Goal: Information Seeking & Learning: Compare options

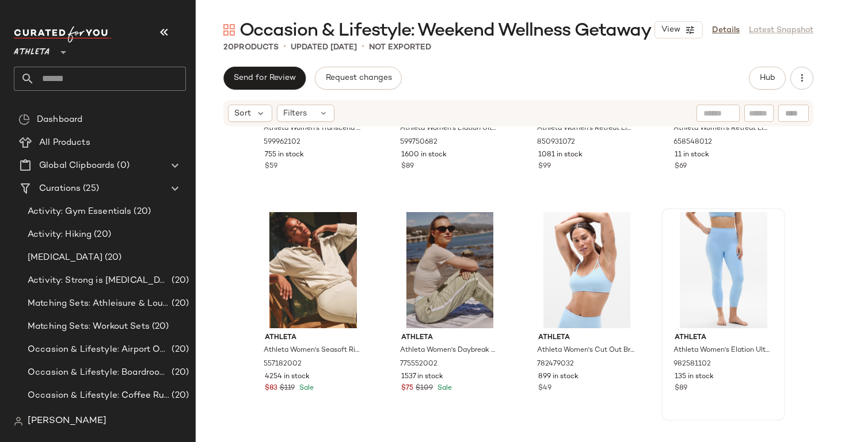
scroll to position [144, 0]
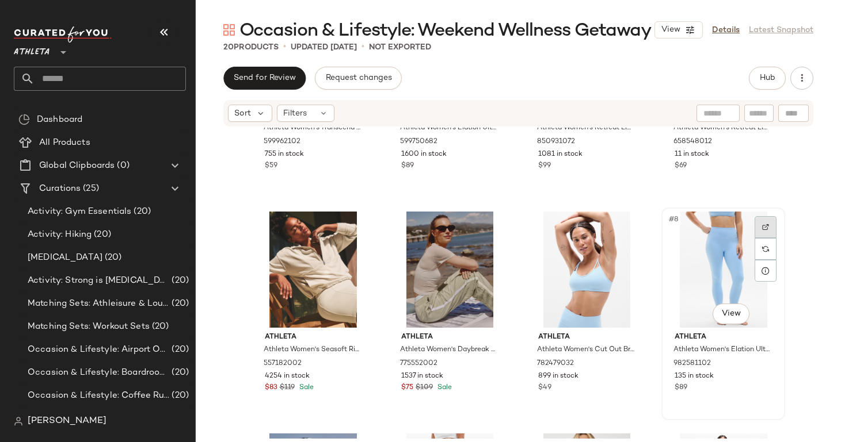
click at [764, 229] on img at bounding box center [765, 227] width 7 height 7
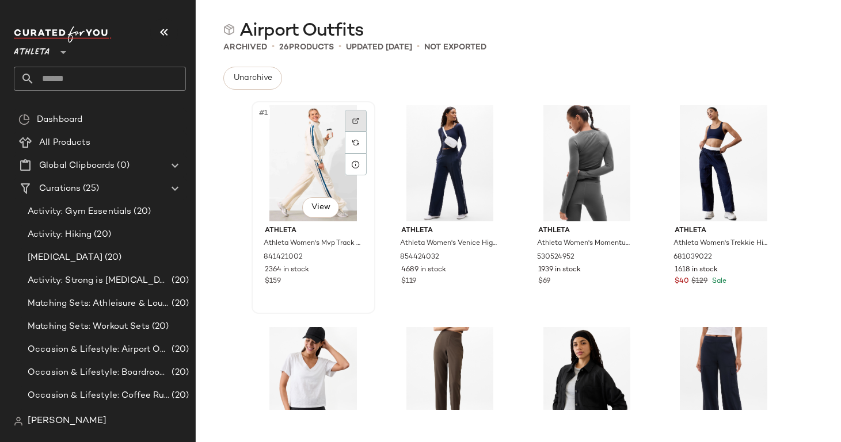
click at [350, 117] on div at bounding box center [356, 121] width 22 height 22
click at [490, 122] on img at bounding box center [491, 120] width 7 height 7
click at [619, 118] on div at bounding box center [629, 121] width 22 height 22
click at [762, 117] on img at bounding box center [765, 120] width 7 height 7
click at [352, 343] on img at bounding box center [355, 342] width 7 height 7
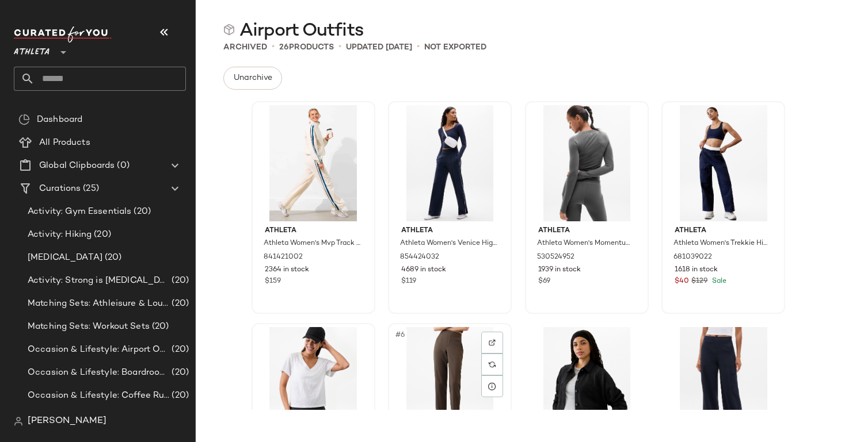
click at [474, 337] on div "#6 View" at bounding box center [450, 385] width 116 height 116
click at [485, 352] on div at bounding box center [492, 343] width 22 height 22
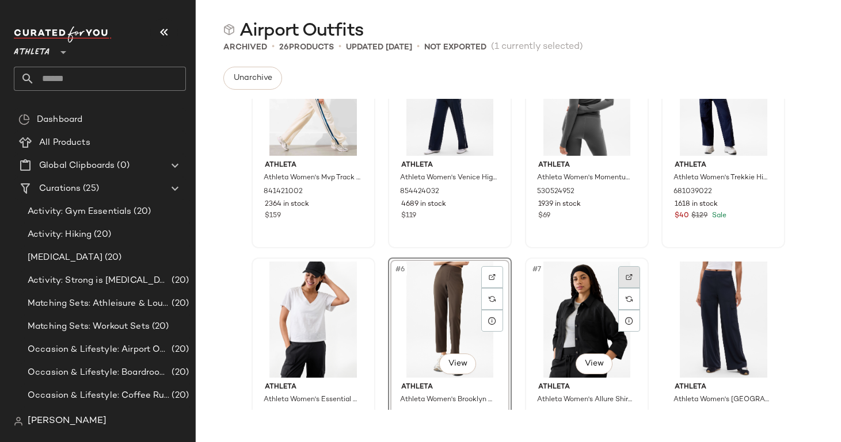
click at [625, 276] on img at bounding box center [628, 277] width 7 height 7
click at [623, 281] on div at bounding box center [629, 277] width 22 height 22
click at [762, 278] on img at bounding box center [765, 277] width 7 height 7
